Goal: Check status

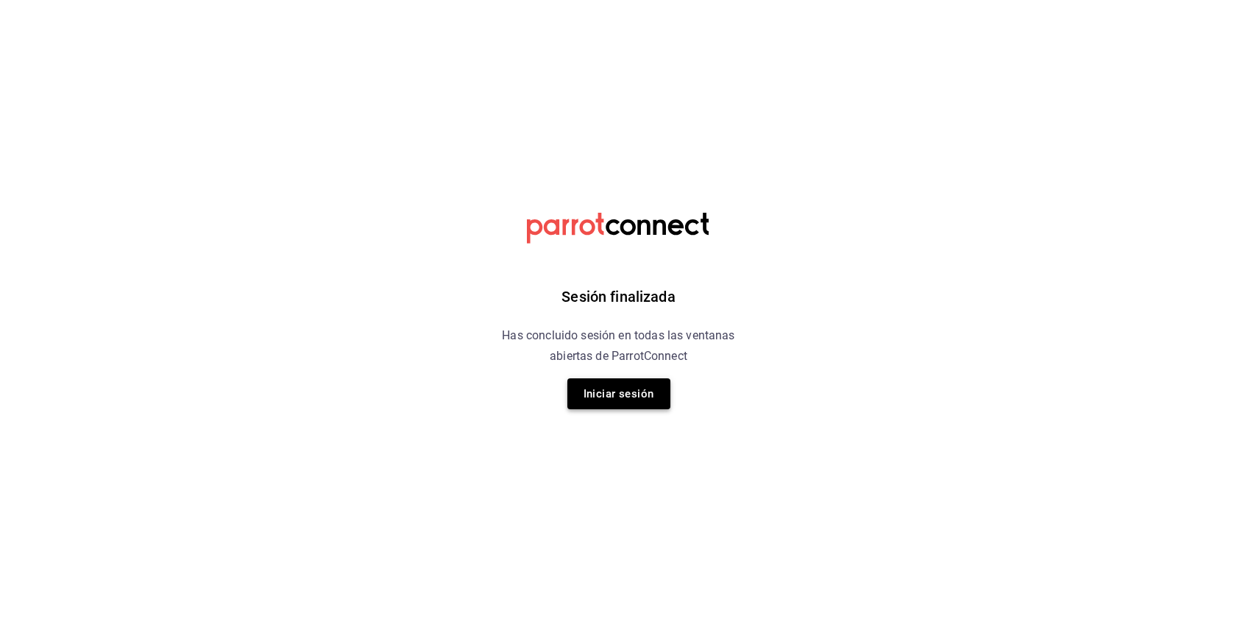
click at [651, 405] on button "Iniciar sesión" at bounding box center [618, 393] width 103 height 31
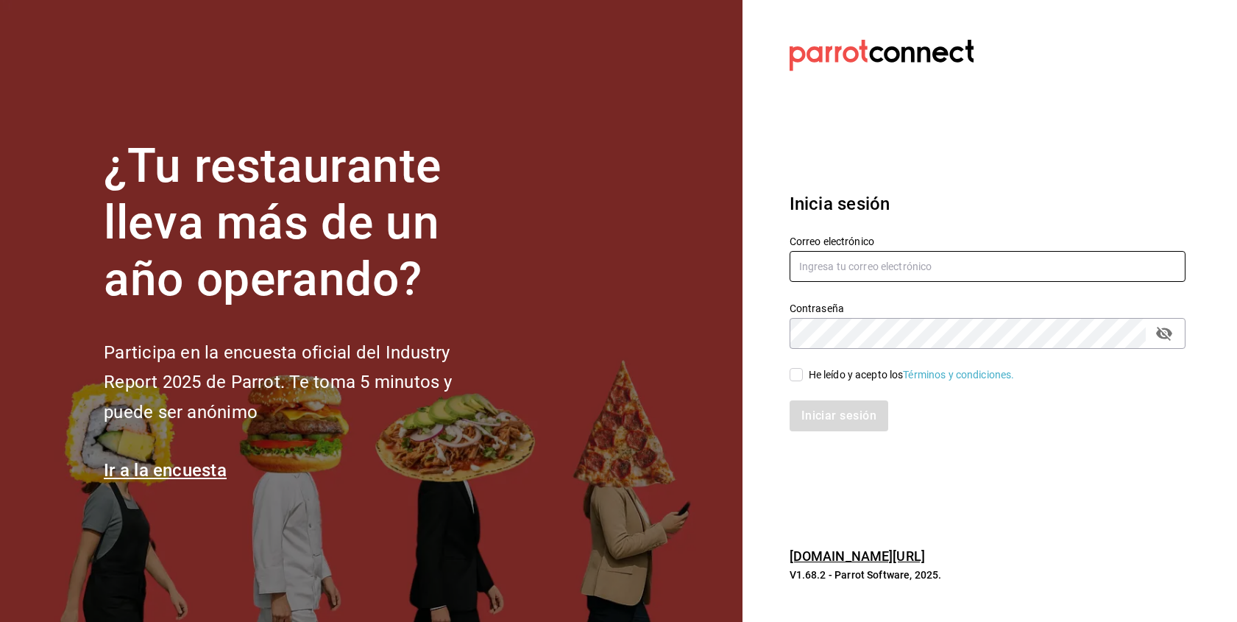
type input "fbravo.cun@gmail.com"
click at [794, 373] on input "He leído y acepto los Términos y condiciones." at bounding box center [796, 374] width 13 height 13
checkbox input "true"
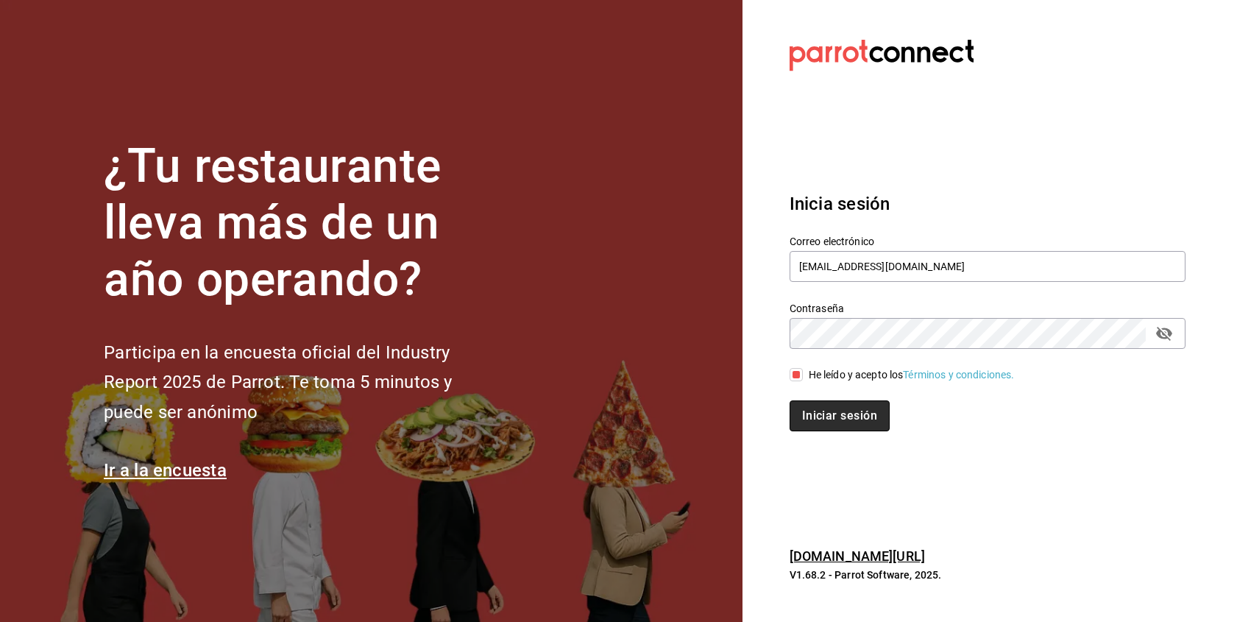
click at [829, 408] on button "Iniciar sesión" at bounding box center [840, 415] width 100 height 31
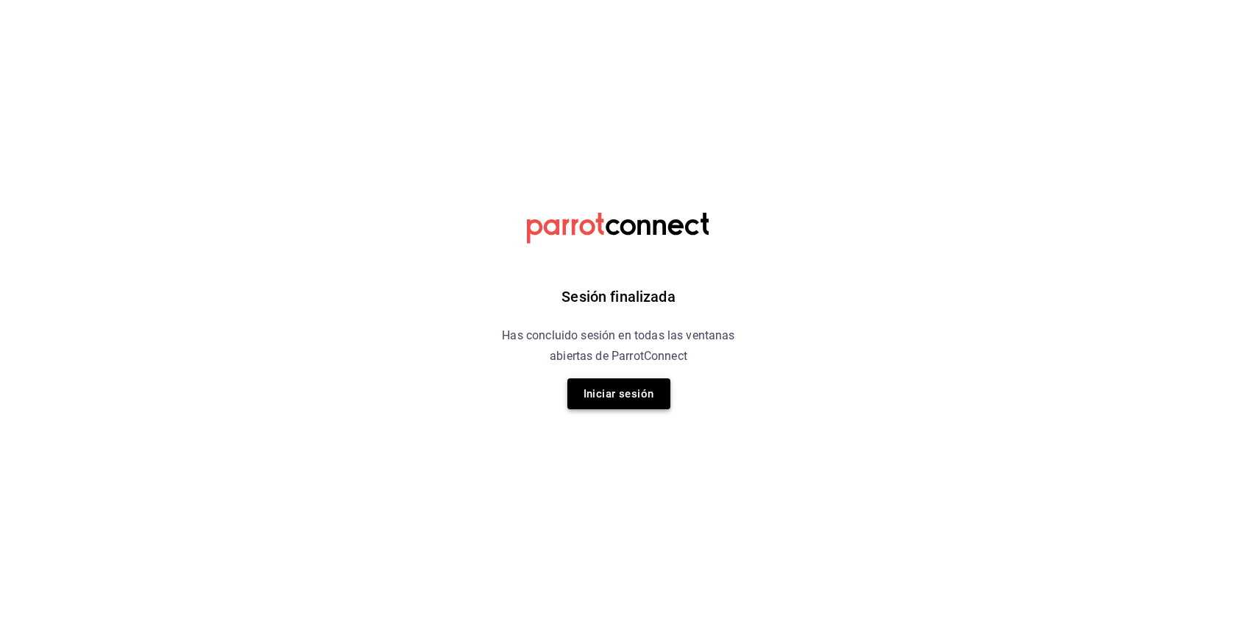
click at [631, 392] on button "Iniciar sesión" at bounding box center [618, 393] width 103 height 31
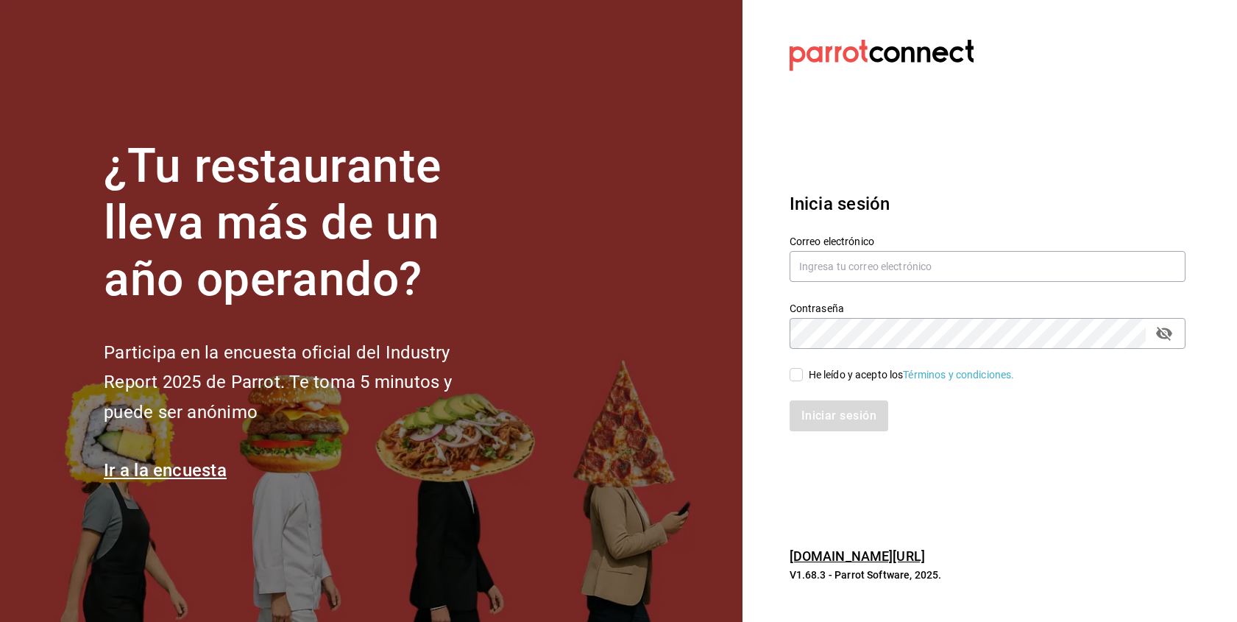
click at [826, 286] on div "Contraseña Contraseña" at bounding box center [979, 316] width 414 height 65
type input "[EMAIL_ADDRESS][DOMAIN_NAME]"
click at [802, 369] on input "He leído y acepto los Términos y condiciones." at bounding box center [796, 374] width 13 height 13
checkbox input "true"
click at [829, 415] on button "Iniciar sesión" at bounding box center [840, 415] width 100 height 31
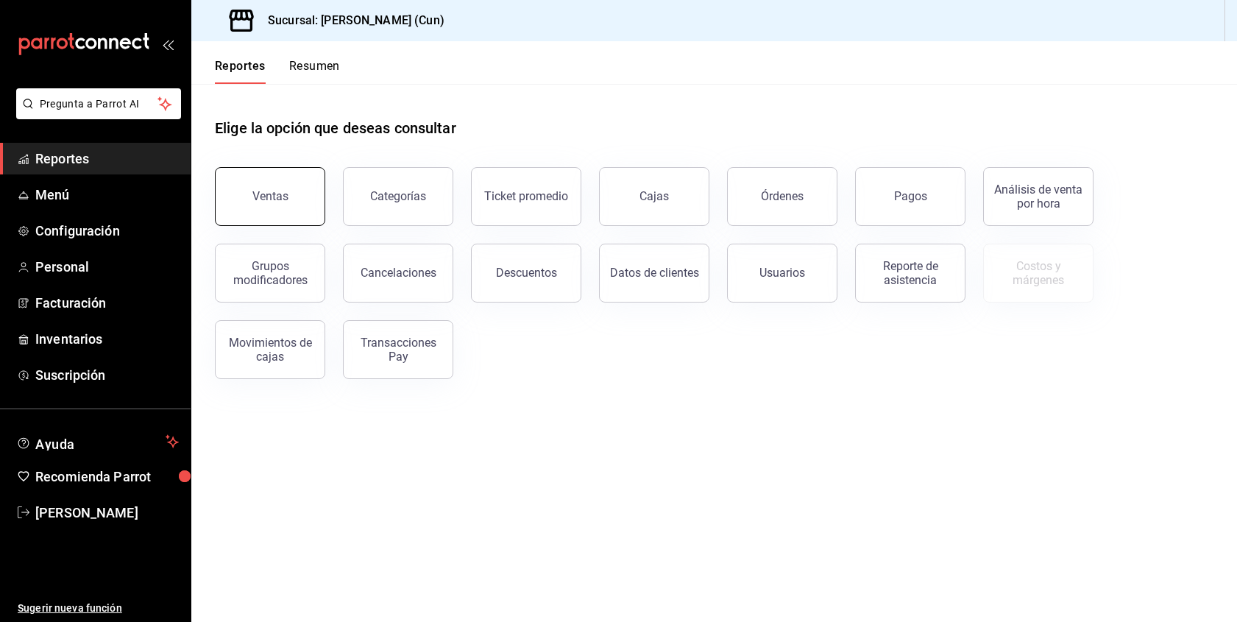
click at [289, 211] on button "Ventas" at bounding box center [270, 196] width 110 height 59
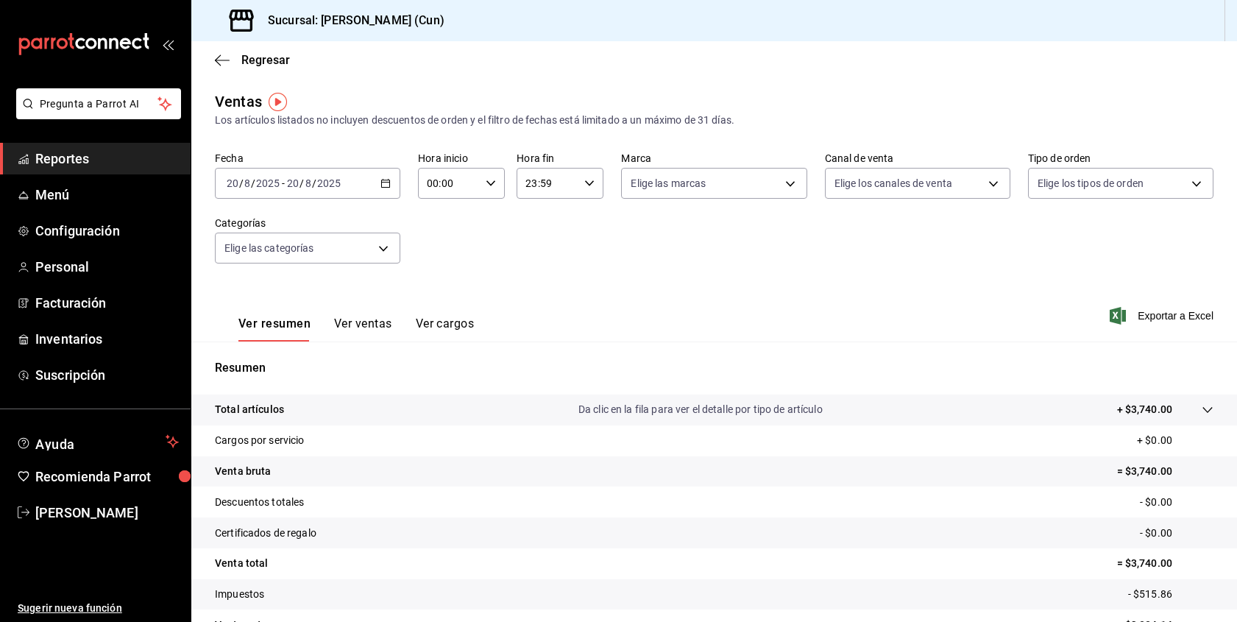
click at [87, 163] on span "Reportes" at bounding box center [107, 159] width 144 height 20
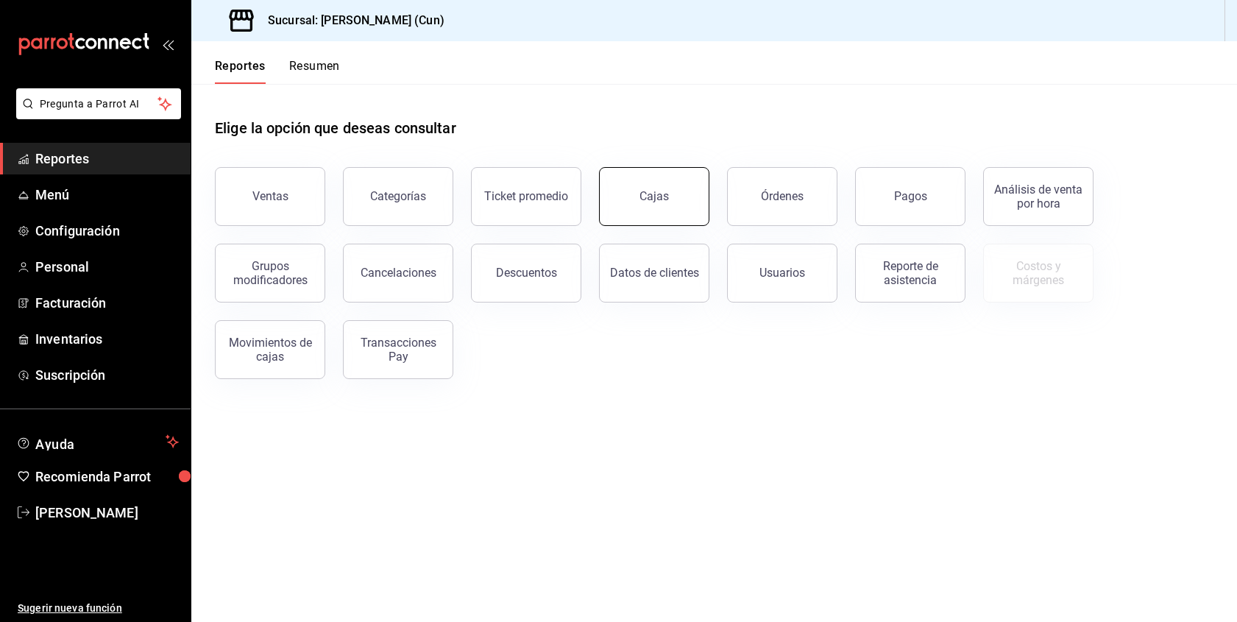
click at [620, 201] on button "Cajas" at bounding box center [654, 196] width 110 height 59
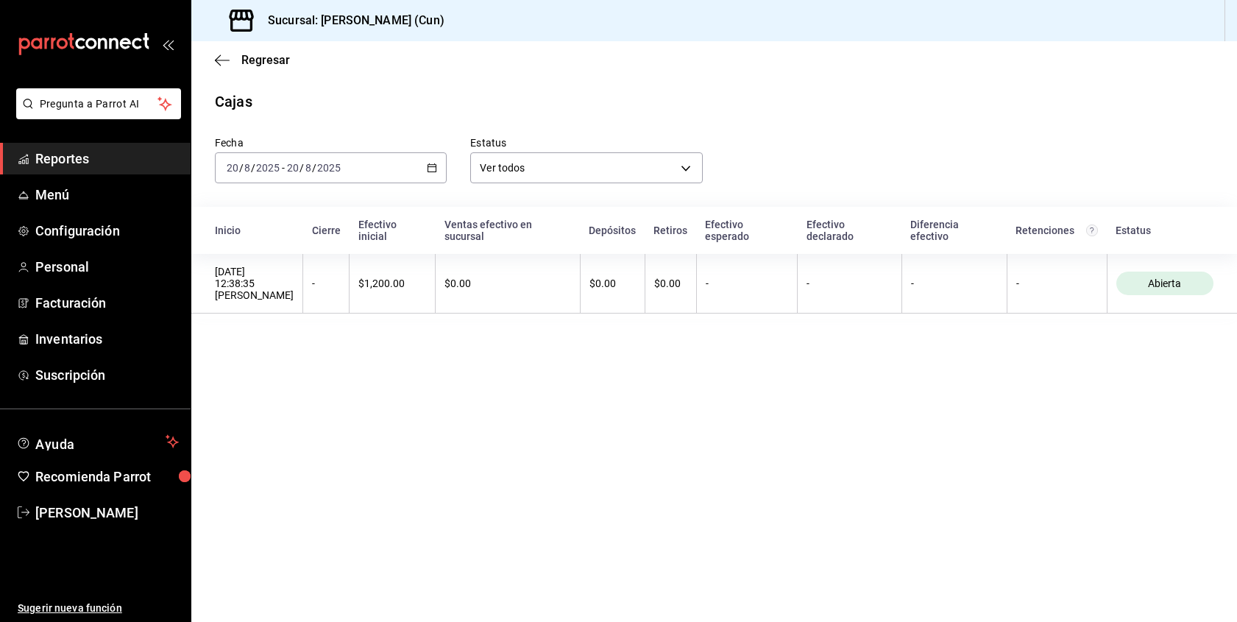
click at [87, 166] on span "Reportes" at bounding box center [107, 159] width 144 height 20
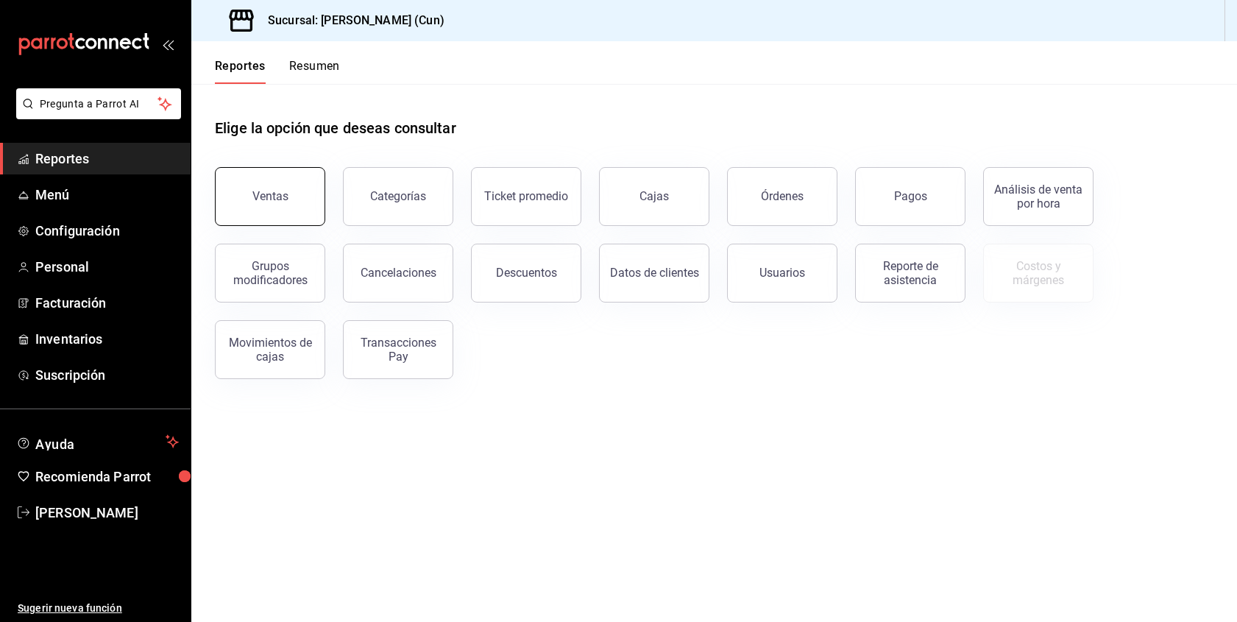
click at [260, 198] on div "Ventas" at bounding box center [270, 196] width 36 height 14
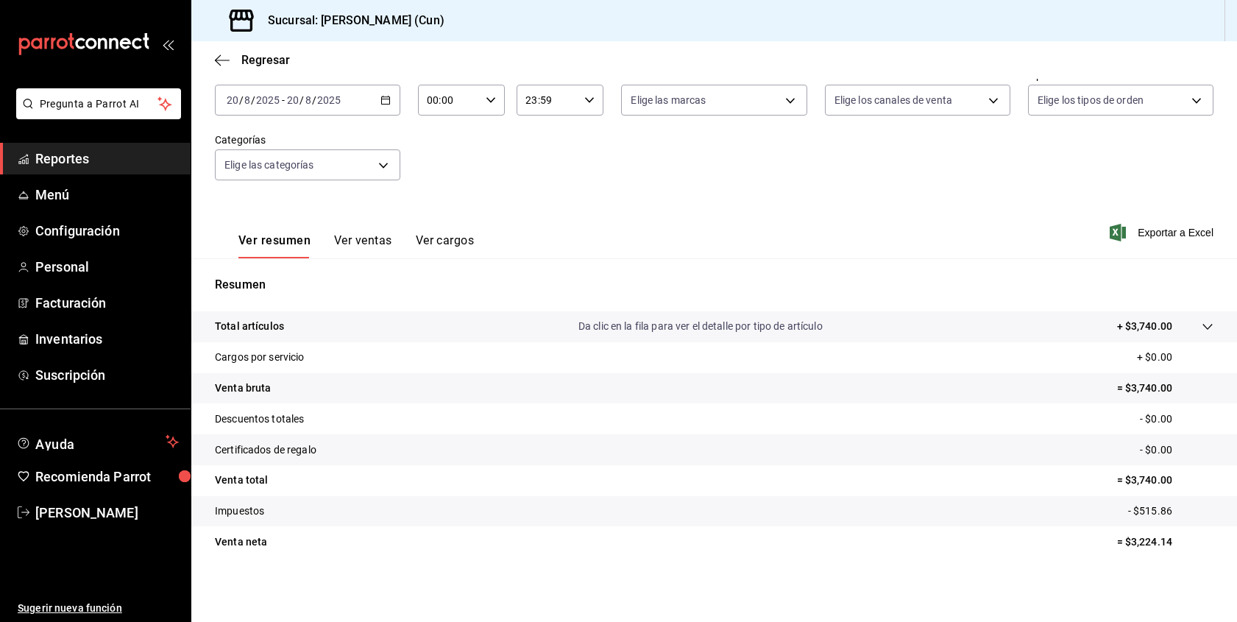
scroll to position [83, 0]
click at [355, 244] on button "Ver ventas" at bounding box center [363, 245] width 58 height 25
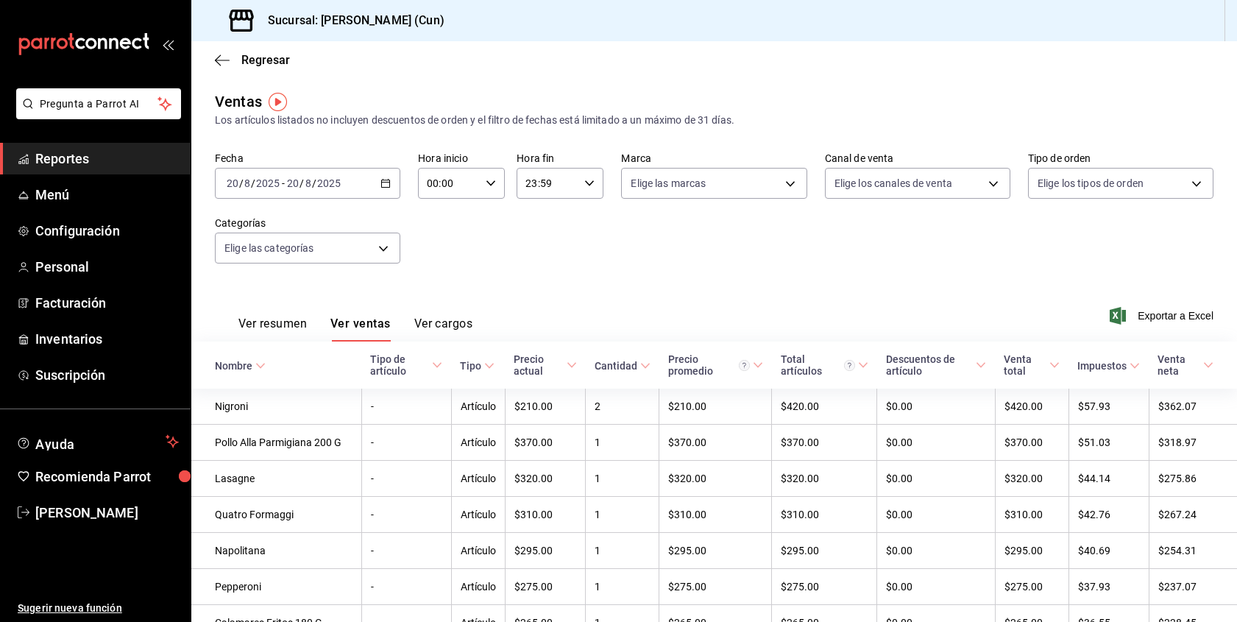
click at [863, 240] on div "Fecha [DATE] [DATE] - [DATE] [DATE] Hora inicio 00:00 Hora inicio Hora fin 23:5…" at bounding box center [714, 217] width 999 height 130
